Goal: Task Accomplishment & Management: Complete application form

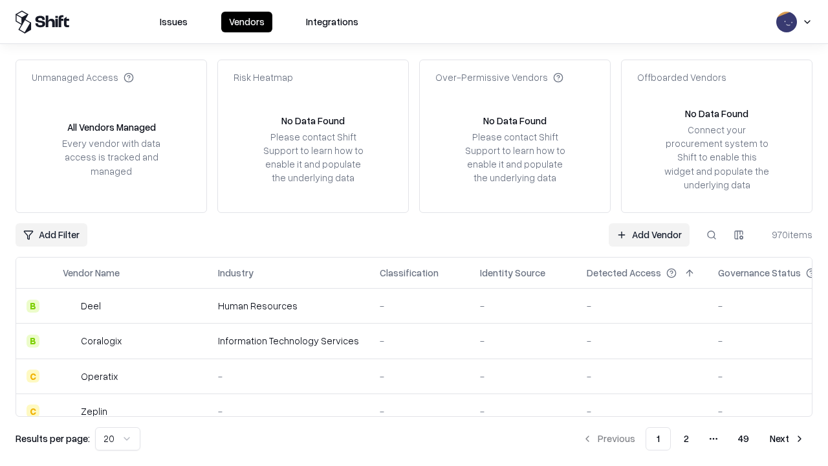
click at [649, 234] on link "Add Vendor" at bounding box center [649, 234] width 81 height 23
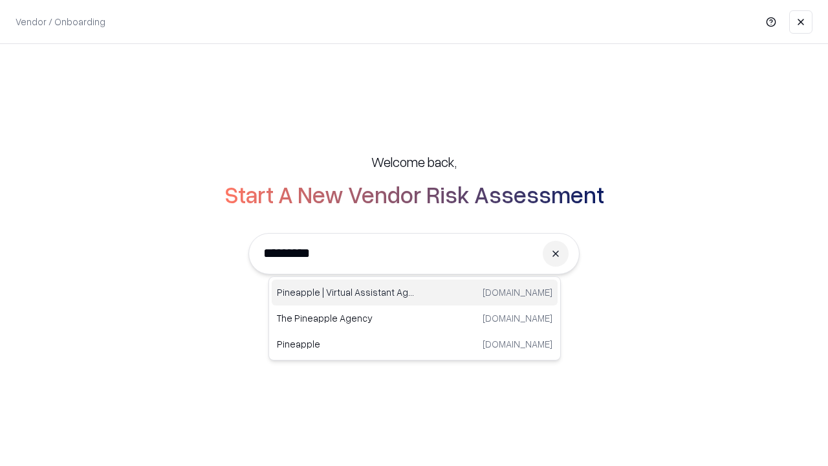
click at [415, 292] on div "Pineapple | Virtual Assistant Agency [DOMAIN_NAME]" at bounding box center [415, 292] width 286 height 26
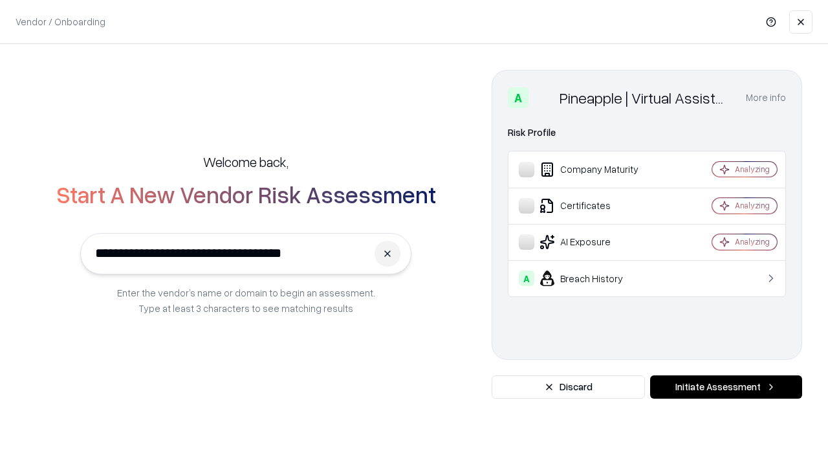
type input "**********"
click at [726, 387] on button "Initiate Assessment" at bounding box center [726, 386] width 152 height 23
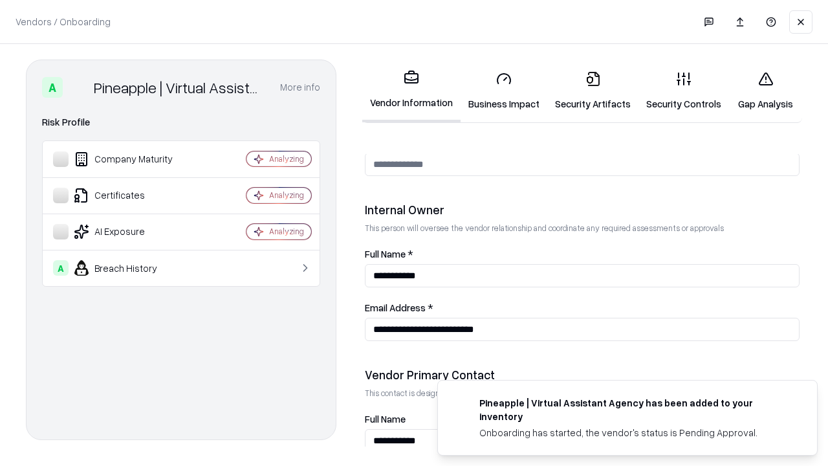
scroll to position [670, 0]
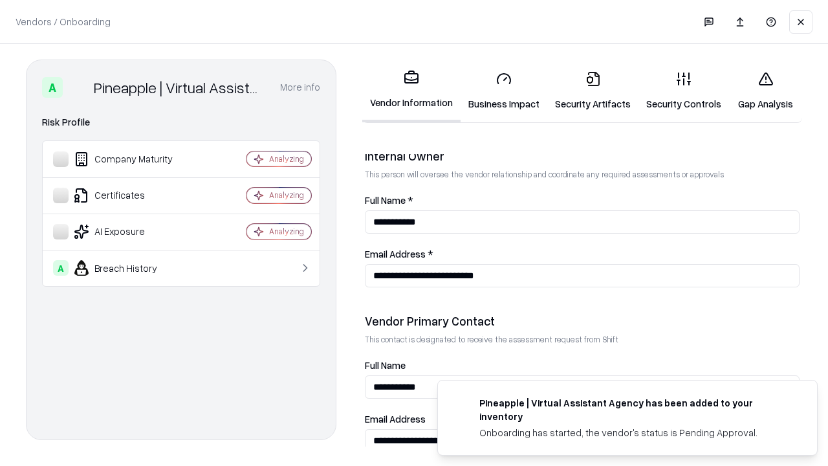
click at [504, 91] on link "Business Impact" at bounding box center [504, 91] width 87 height 60
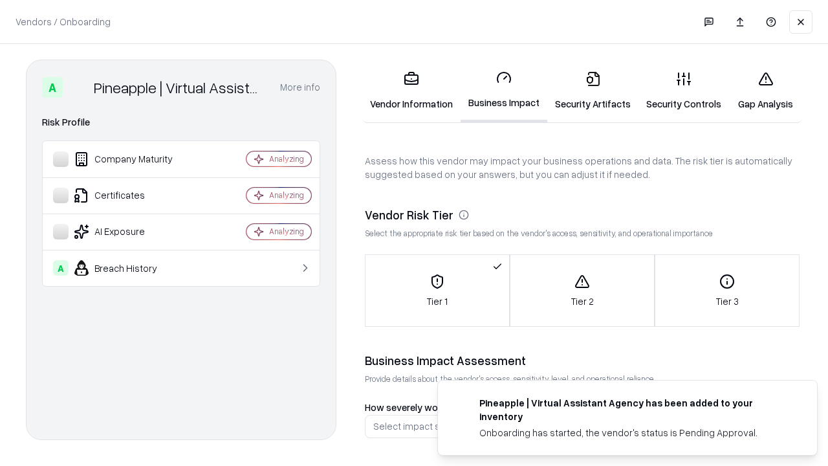
click at [592, 91] on link "Security Artifacts" at bounding box center [592, 91] width 91 height 60
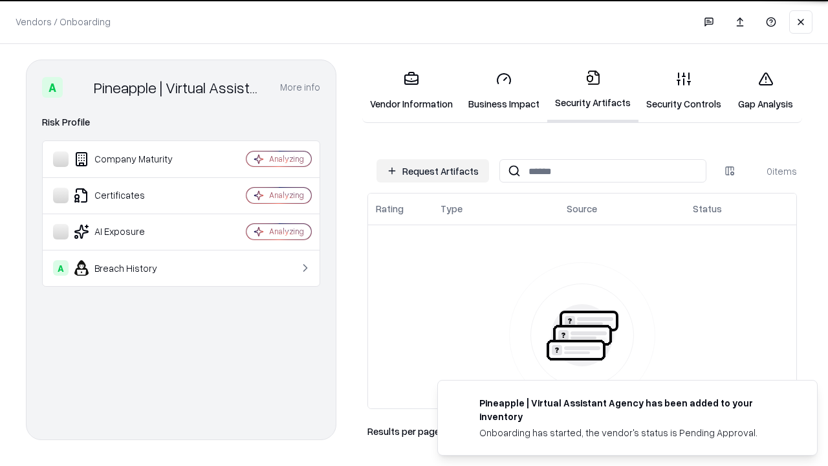
click at [433, 171] on button "Request Artifacts" at bounding box center [432, 170] width 113 height 23
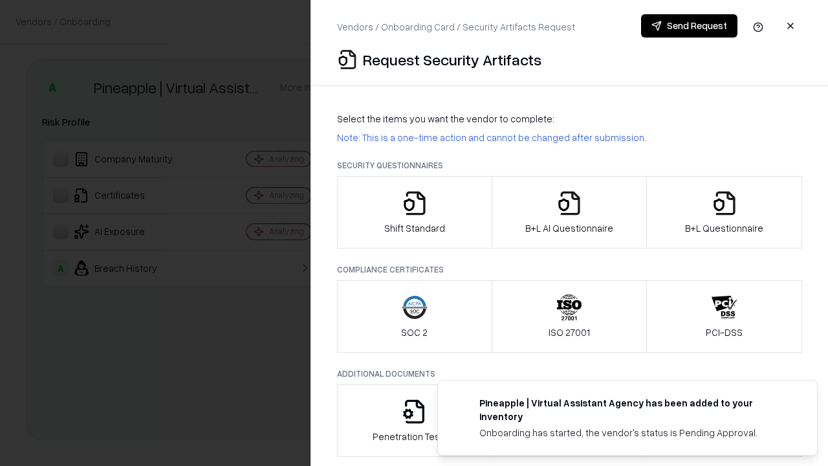
click at [414, 212] on icon "button" at bounding box center [415, 203] width 26 height 26
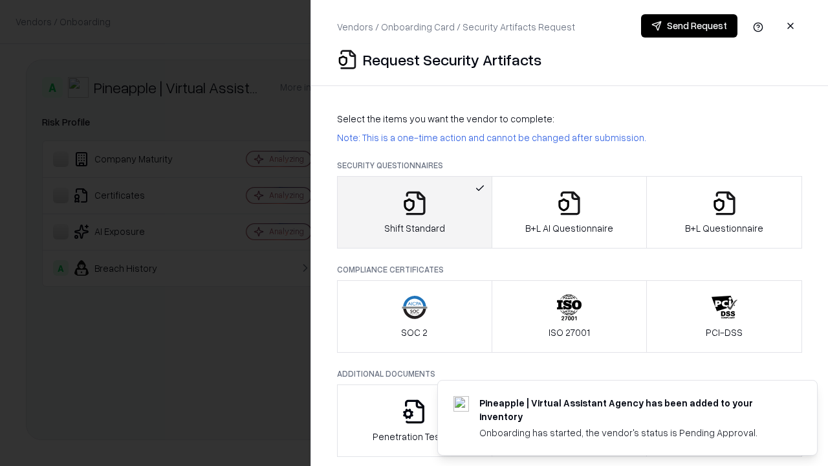
click at [689, 26] on button "Send Request" at bounding box center [689, 25] width 96 height 23
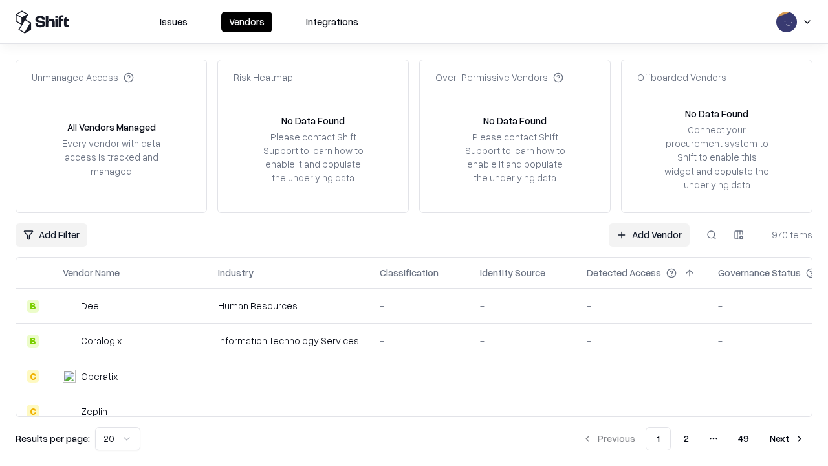
click at [711, 234] on button at bounding box center [711, 234] width 23 height 23
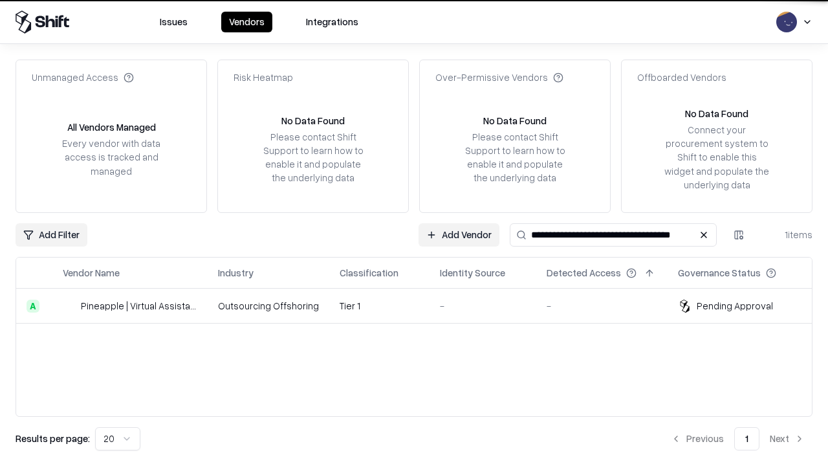
type input "**********"
click at [422, 305] on td "Tier 1" at bounding box center [379, 305] width 100 height 35
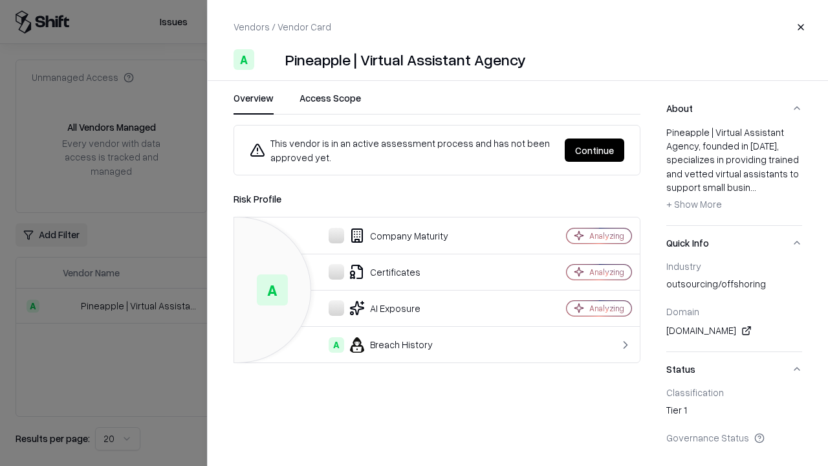
click at [594, 150] on button "Continue" at bounding box center [595, 149] width 60 height 23
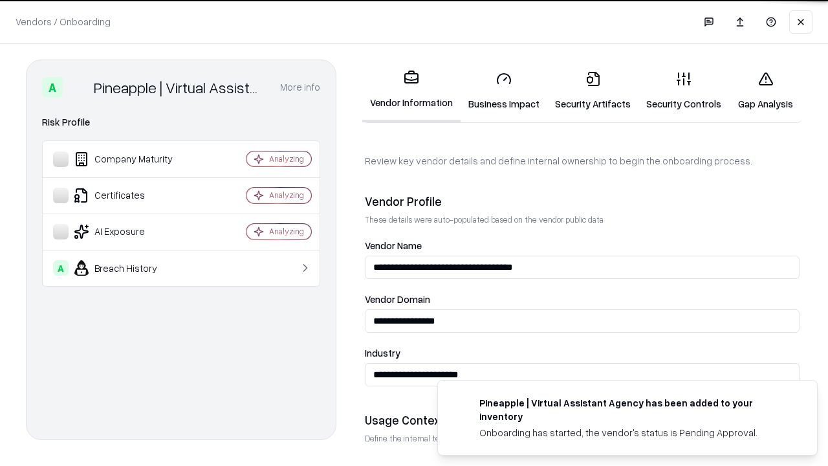
click at [592, 91] on link "Security Artifacts" at bounding box center [592, 91] width 91 height 60
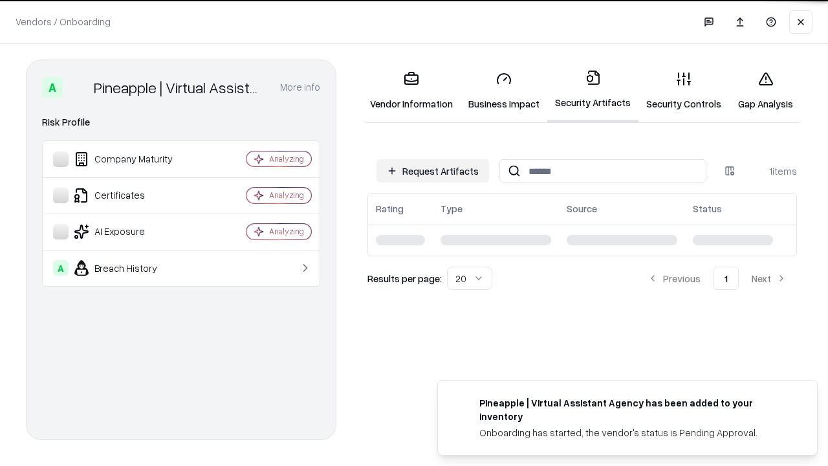
click at [684, 91] on link "Security Controls" at bounding box center [683, 91] width 91 height 60
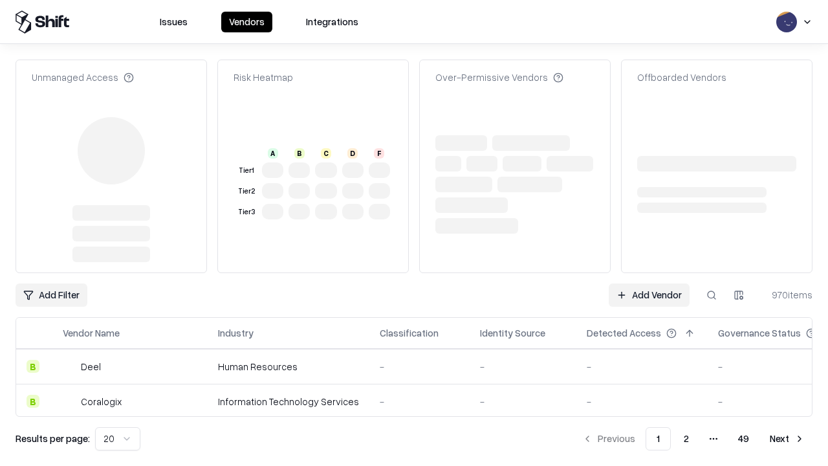
click at [649, 283] on link "Add Vendor" at bounding box center [649, 294] width 81 height 23
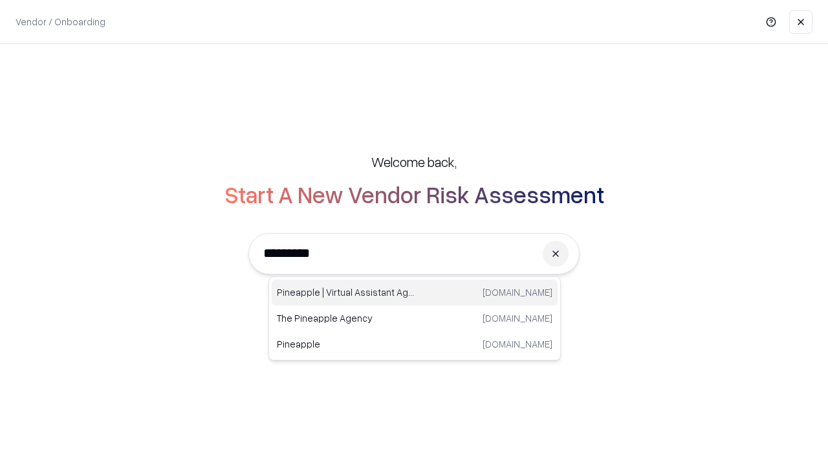
click at [415, 292] on div "Pineapple | Virtual Assistant Agency [DOMAIN_NAME]" at bounding box center [415, 292] width 286 height 26
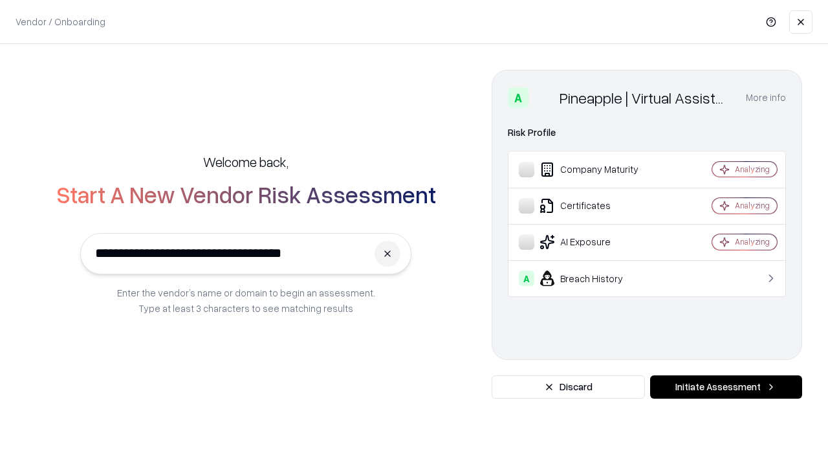
type input "**********"
click at [726, 387] on button "Initiate Assessment" at bounding box center [726, 386] width 152 height 23
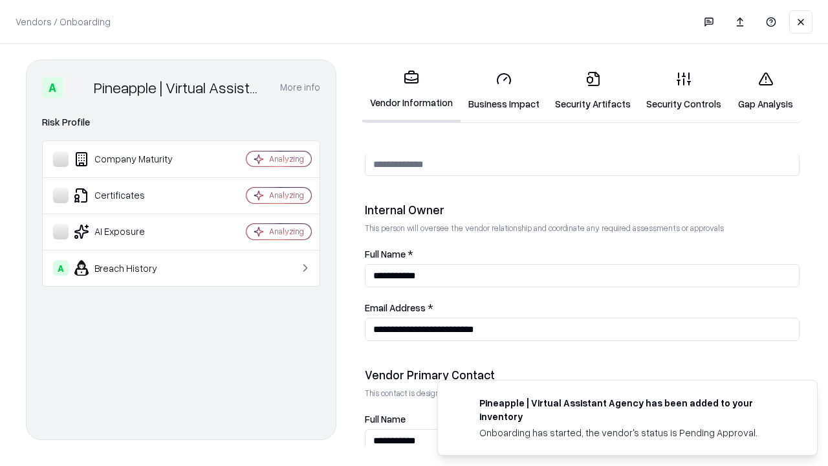
scroll to position [670, 0]
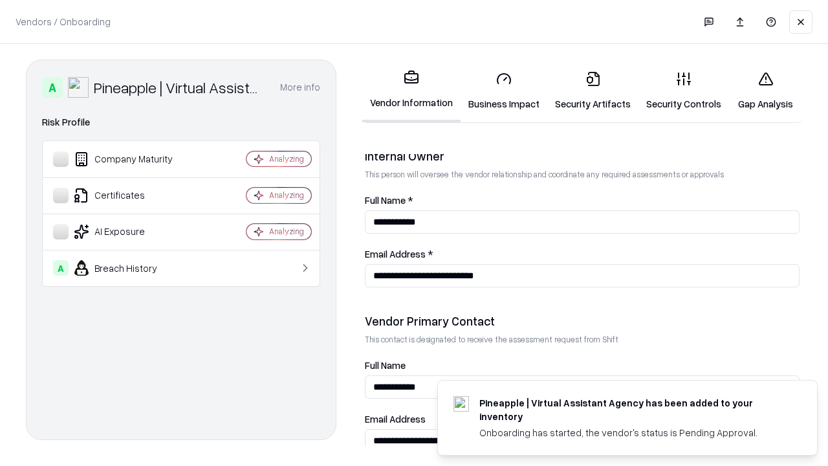
click at [765, 91] on link "Gap Analysis" at bounding box center [765, 91] width 73 height 60
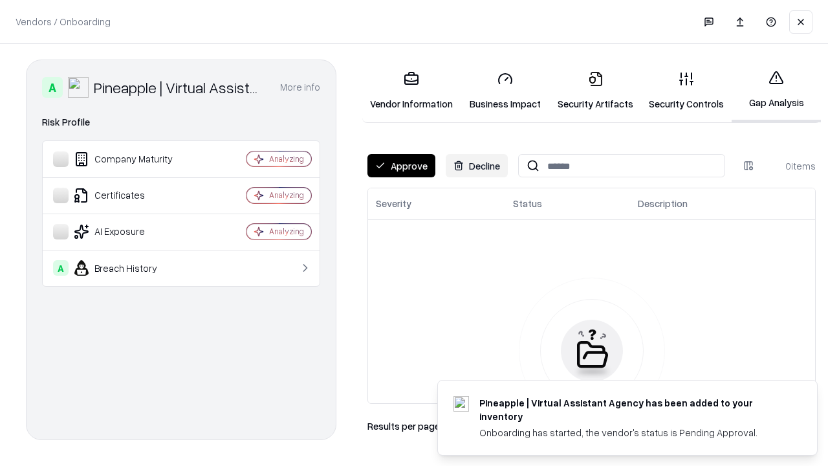
click at [401, 166] on button "Approve" at bounding box center [401, 165] width 68 height 23
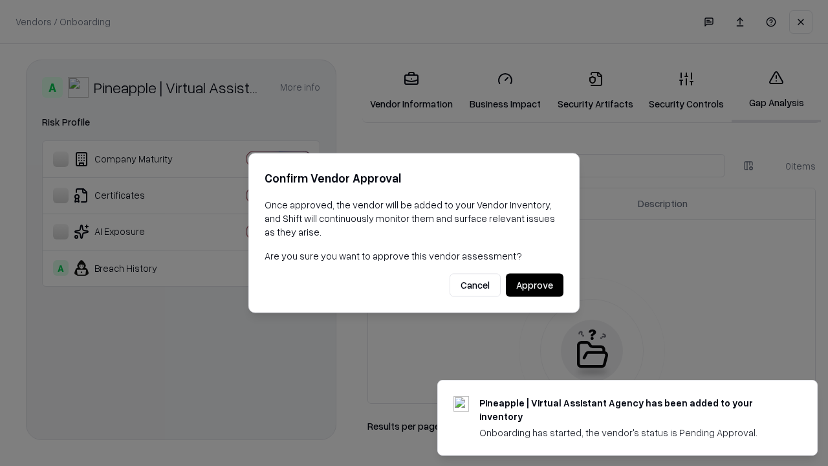
click at [534, 285] on button "Approve" at bounding box center [535, 285] width 58 height 23
